Goal: Information Seeking & Learning: Find specific fact

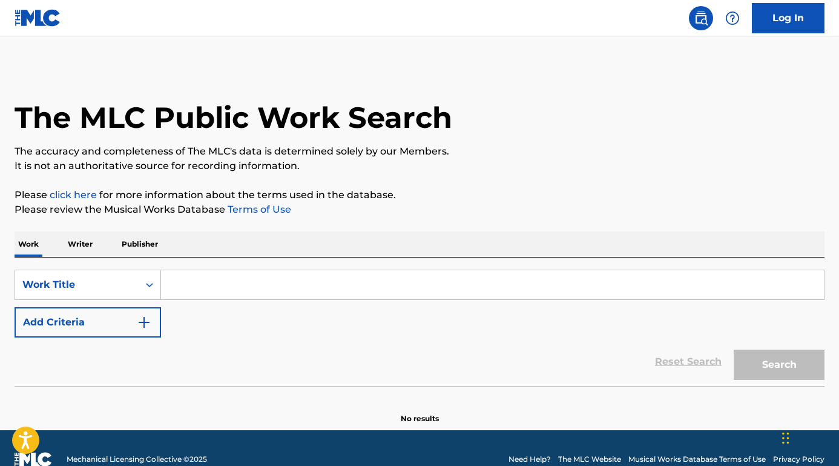
click at [214, 286] on input "Search Form" at bounding box center [492, 284] width 663 height 29
paste input "[PERSON_NAME] Ultralight Beam"
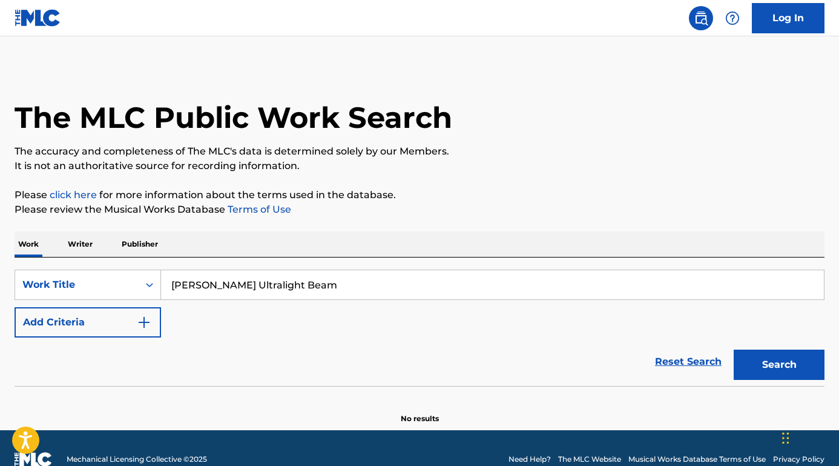
click at [114, 329] on button "Add Criteria" at bounding box center [88, 322] width 147 height 30
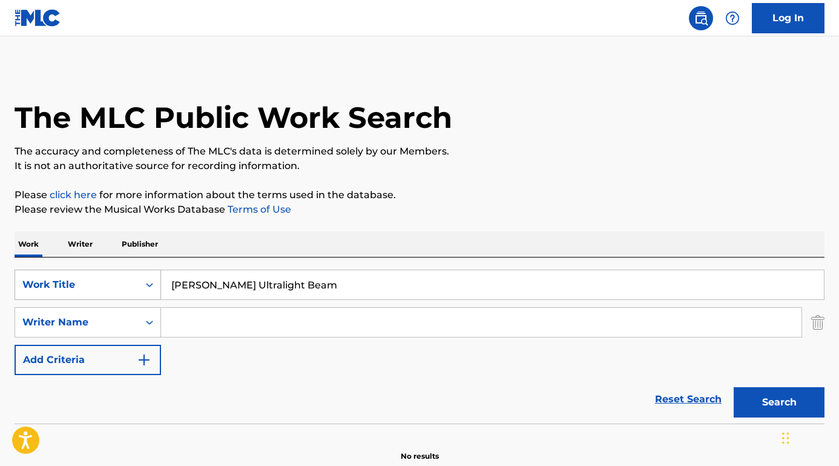
drag, startPoint x: 233, startPoint y: 287, endPoint x: 153, endPoint y: 279, distance: 80.4
click at [153, 279] on div "SearchWithCriteriaafbe09b5-09e7-406c-8397-f6c112155a3f Work Title [PERSON_NAME]…" at bounding box center [420, 284] width 810 height 30
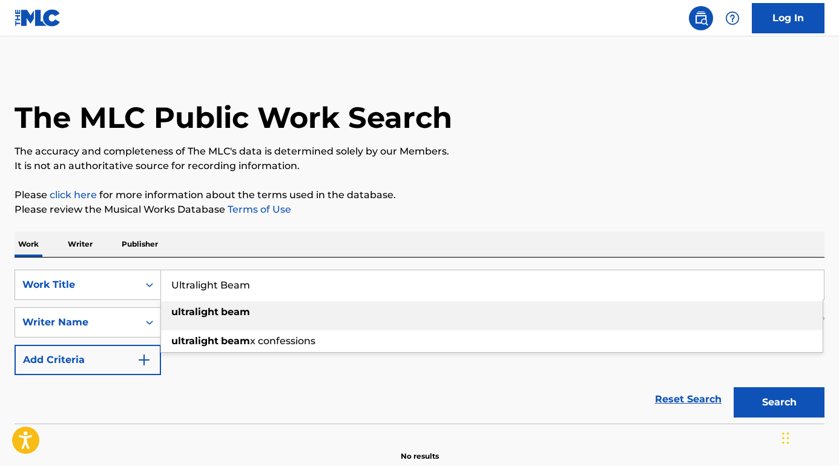
click at [208, 319] on div "ultralight beam" at bounding box center [492, 312] width 662 height 22
type input "ultralight beam"
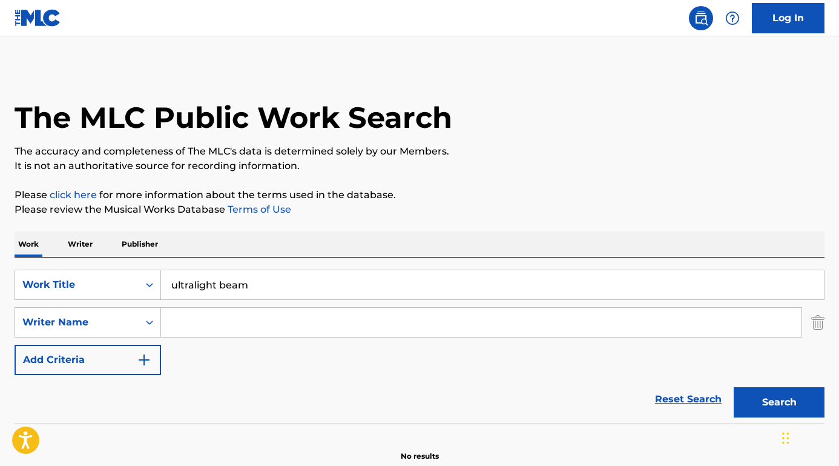
click at [208, 320] on input "Search Form" at bounding box center [481, 322] width 641 height 29
paste input "[PERSON_NAME]"
type input "[PERSON_NAME]"
click at [779, 402] on button "Search" at bounding box center [779, 402] width 91 height 30
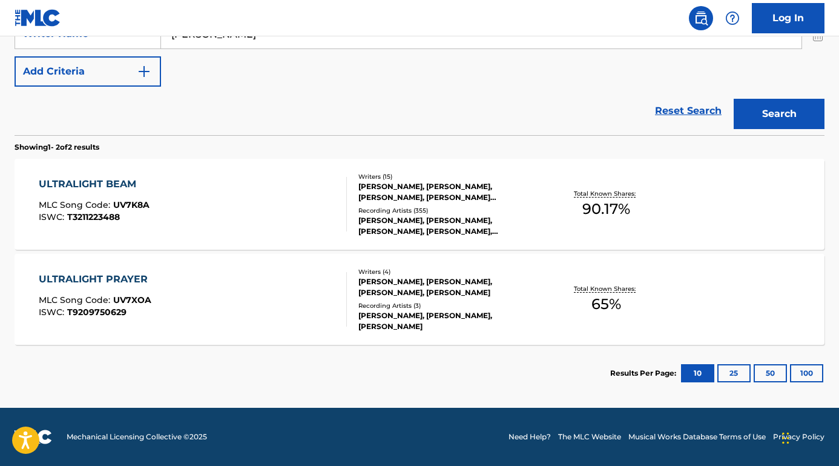
scroll to position [288, 0]
click at [121, 182] on div "ULTRALIGHT BEAM" at bounding box center [94, 184] width 111 height 15
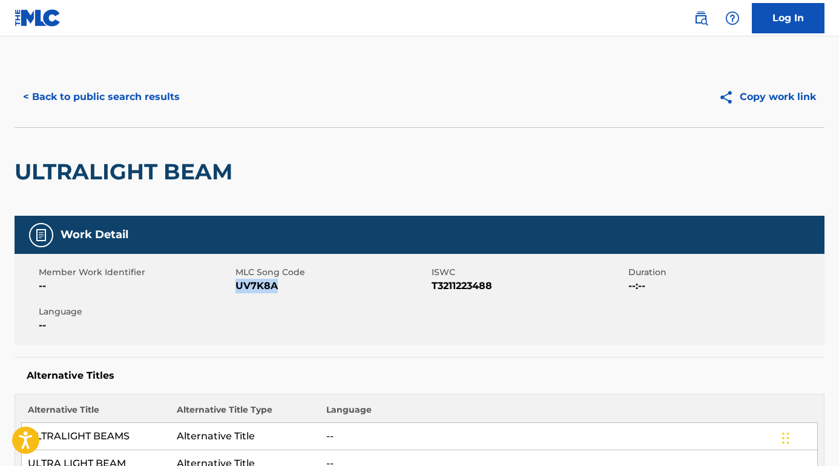
drag, startPoint x: 237, startPoint y: 285, endPoint x: 296, endPoint y: 287, distance: 58.2
click at [296, 287] on span "UV7K8A" at bounding box center [333, 286] width 194 height 15
copy span "UV7K8A"
drag, startPoint x: 429, startPoint y: 285, endPoint x: 509, endPoint y: 288, distance: 80.0
click at [509, 288] on div "Member Work Identifier -- MLC Song Code UV7K8A ISWC T3211223488 Duration --:-- …" at bounding box center [420, 299] width 810 height 91
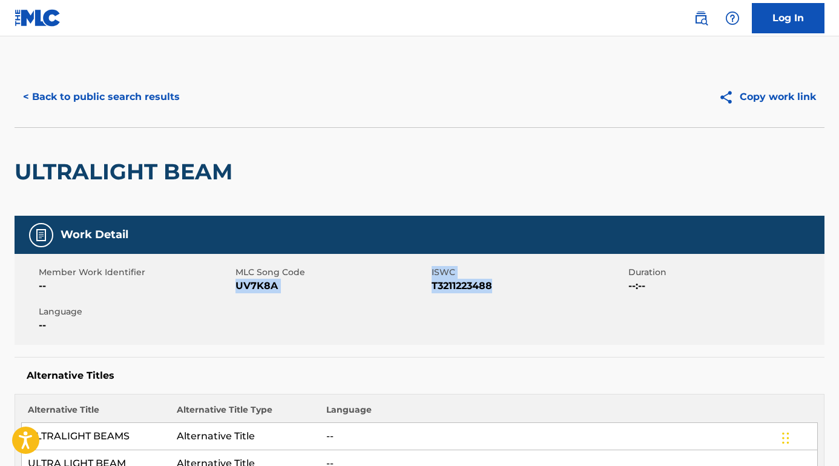
click at [509, 288] on span "T3211223488" at bounding box center [529, 286] width 194 height 15
drag, startPoint x: 503, startPoint y: 288, endPoint x: 432, endPoint y: 288, distance: 70.9
click at [432, 288] on span "T3211223488" at bounding box center [529, 286] width 194 height 15
copy span "T3211223488"
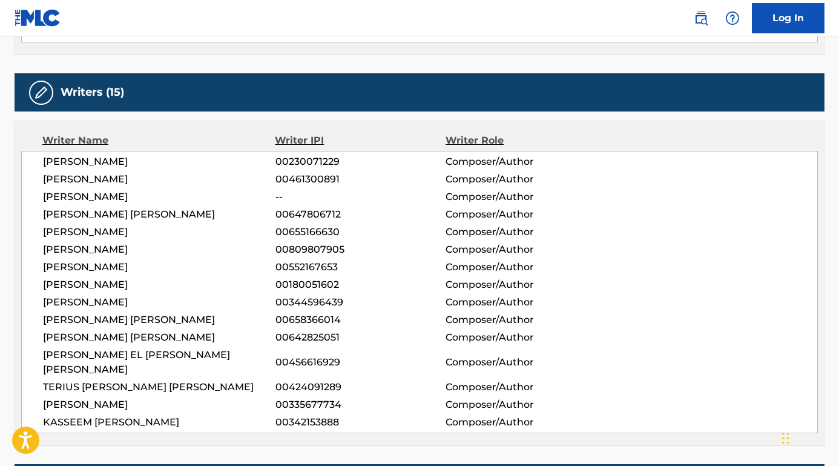
scroll to position [480, 0]
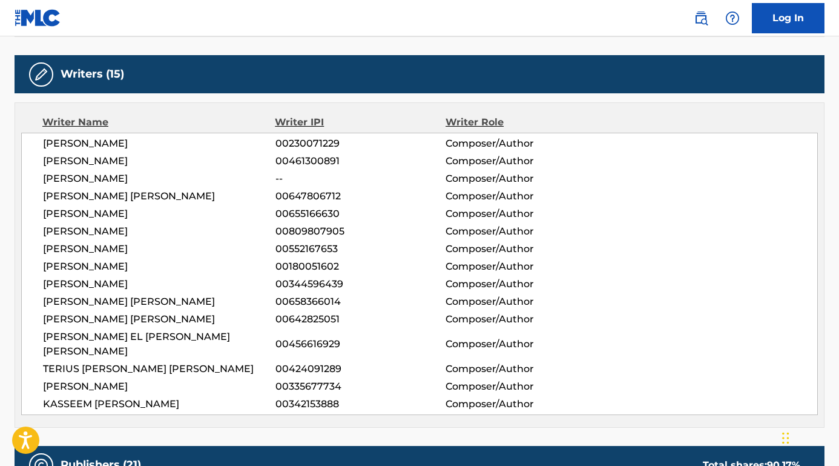
drag, startPoint x: 41, startPoint y: 370, endPoint x: 150, endPoint y: 371, distance: 109.0
click at [150, 371] on div "[PERSON_NAME] 00230071229 Composer/Author [PERSON_NAME] 00461300891 Composer/Au…" at bounding box center [419, 274] width 797 height 282
copy span "[PERSON_NAME]"
drag, startPoint x: 42, startPoint y: 389, endPoint x: 181, endPoint y: 387, distance: 139.3
click at [181, 388] on div "[PERSON_NAME] 00230071229 Composer/Author [PERSON_NAME] 00461300891 Composer/Au…" at bounding box center [419, 274] width 797 height 282
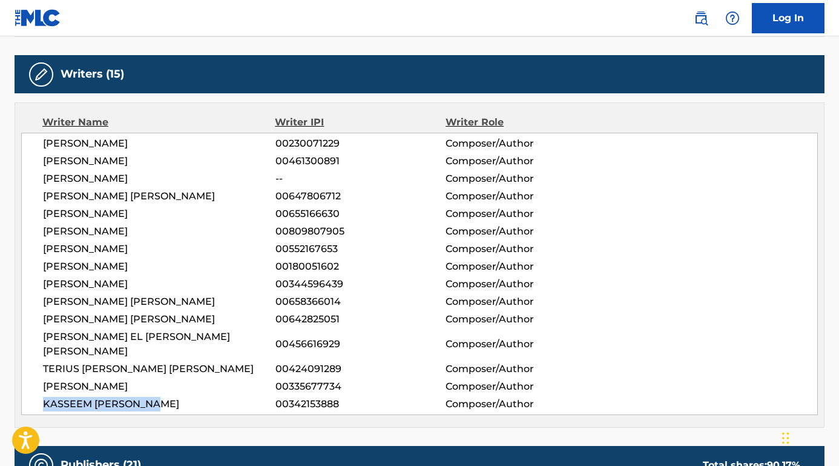
copy span "KASSEEM [PERSON_NAME]"
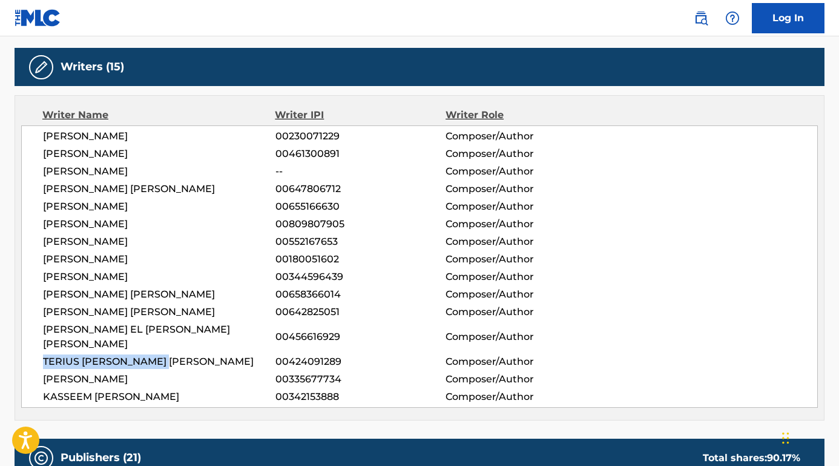
drag, startPoint x: 38, startPoint y: 345, endPoint x: 211, endPoint y: 345, distance: 173.2
click at [211, 345] on div "[PERSON_NAME] 00230071229 Composer/Author [PERSON_NAME] 00461300891 Composer/Au…" at bounding box center [419, 266] width 797 height 282
copy span "TERIUS [PERSON_NAME] [PERSON_NAME]"
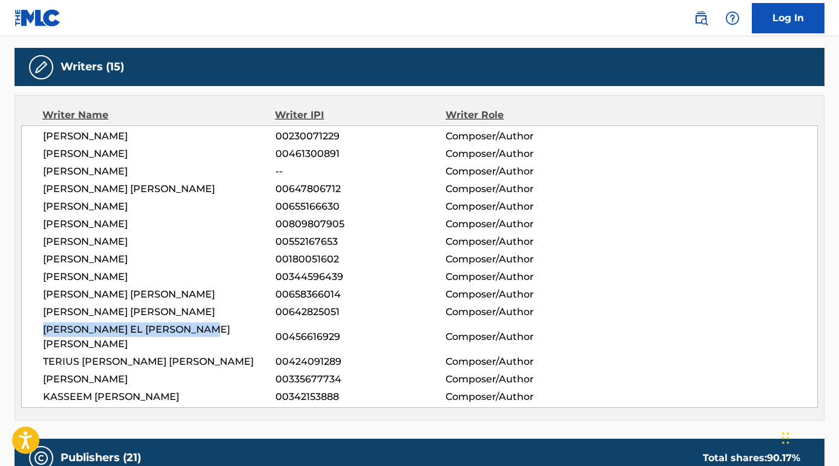
drag, startPoint x: 42, startPoint y: 329, endPoint x: 266, endPoint y: 329, distance: 224.1
click at [266, 329] on span "[PERSON_NAME] EL [PERSON_NAME] [PERSON_NAME]" at bounding box center [159, 336] width 233 height 29
copy span "[PERSON_NAME] EL [PERSON_NAME] [PERSON_NAME]"
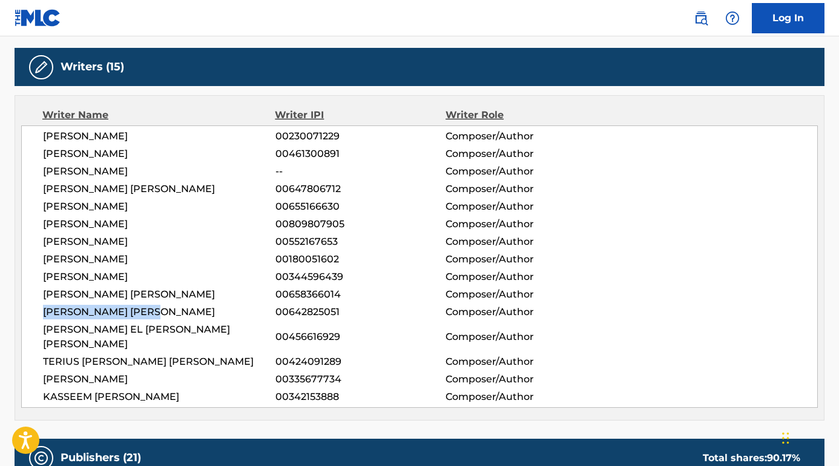
drag, startPoint x: 40, startPoint y: 309, endPoint x: 187, endPoint y: 311, distance: 146.6
click at [187, 311] on div "[PERSON_NAME] 00230071229 Composer/Author [PERSON_NAME] 00461300891 Composer/Au…" at bounding box center [419, 266] width 797 height 282
copy span "[PERSON_NAME] [PERSON_NAME]"
drag, startPoint x: 44, startPoint y: 294, endPoint x: 255, endPoint y: 296, distance: 211.4
click at [255, 296] on span "[PERSON_NAME] [PERSON_NAME]" at bounding box center [159, 294] width 233 height 15
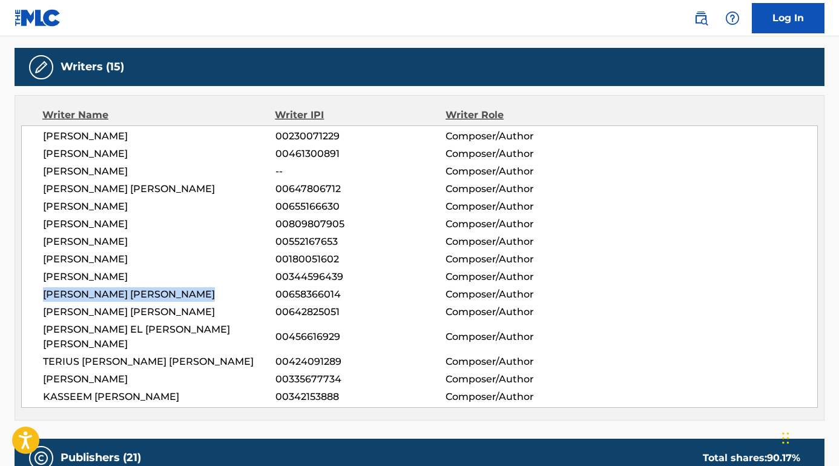
copy span "[PERSON_NAME] [PERSON_NAME]"
drag, startPoint x: 43, startPoint y: 274, endPoint x: 110, endPoint y: 274, distance: 67.2
click at [110, 274] on span "[PERSON_NAME]" at bounding box center [159, 276] width 233 height 15
copy span "[PERSON_NAME]"
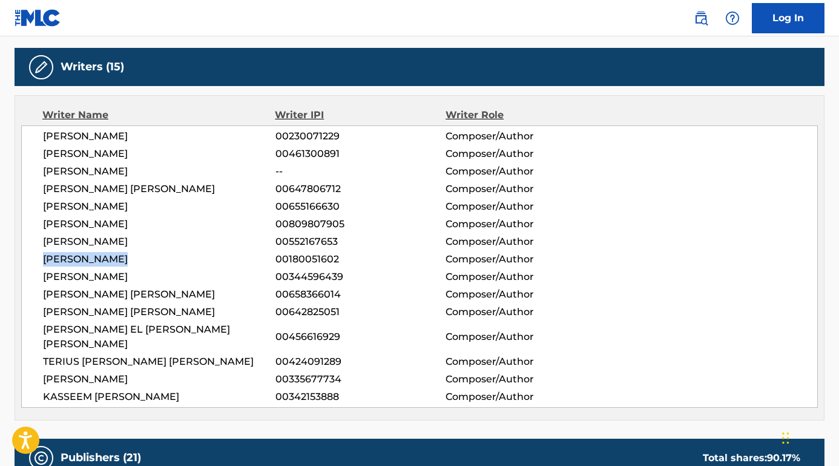
drag, startPoint x: 44, startPoint y: 259, endPoint x: 143, endPoint y: 260, distance: 98.7
click at [143, 260] on span "[PERSON_NAME]" at bounding box center [159, 259] width 233 height 15
copy span "[PERSON_NAME]"
drag, startPoint x: 44, startPoint y: 240, endPoint x: 174, endPoint y: 240, distance: 129.6
click at [174, 240] on span "[PERSON_NAME]" at bounding box center [159, 241] width 233 height 15
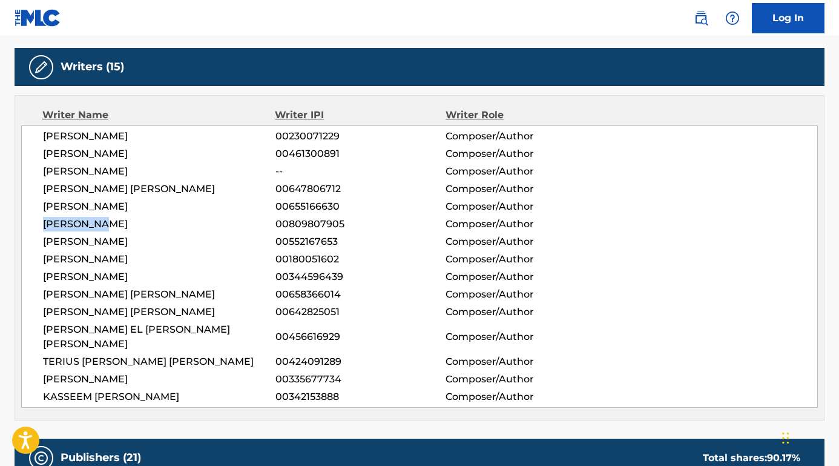
drag, startPoint x: 44, startPoint y: 226, endPoint x: 116, endPoint y: 227, distance: 72.1
click at [116, 227] on span "[PERSON_NAME]" at bounding box center [159, 224] width 233 height 15
drag, startPoint x: 39, startPoint y: 204, endPoint x: 246, endPoint y: 204, distance: 207.1
click at [246, 204] on div "[PERSON_NAME] 00230071229 Composer/Author [PERSON_NAME] 00461300891 Composer/Au…" at bounding box center [419, 266] width 797 height 282
drag, startPoint x: 47, startPoint y: 188, endPoint x: 207, endPoint y: 188, distance: 159.9
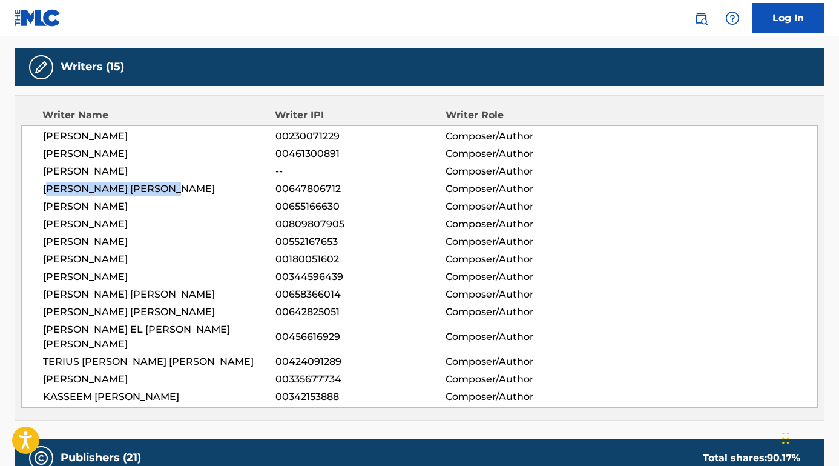
click at [207, 188] on span "[PERSON_NAME] [PERSON_NAME]" at bounding box center [159, 189] width 233 height 15
drag, startPoint x: 44, startPoint y: 185, endPoint x: 210, endPoint y: 189, distance: 166.0
click at [210, 189] on span "[PERSON_NAME] [PERSON_NAME]" at bounding box center [159, 189] width 233 height 15
drag, startPoint x: 44, startPoint y: 171, endPoint x: 133, endPoint y: 165, distance: 89.3
click at [133, 165] on span "[PERSON_NAME]" at bounding box center [159, 171] width 233 height 15
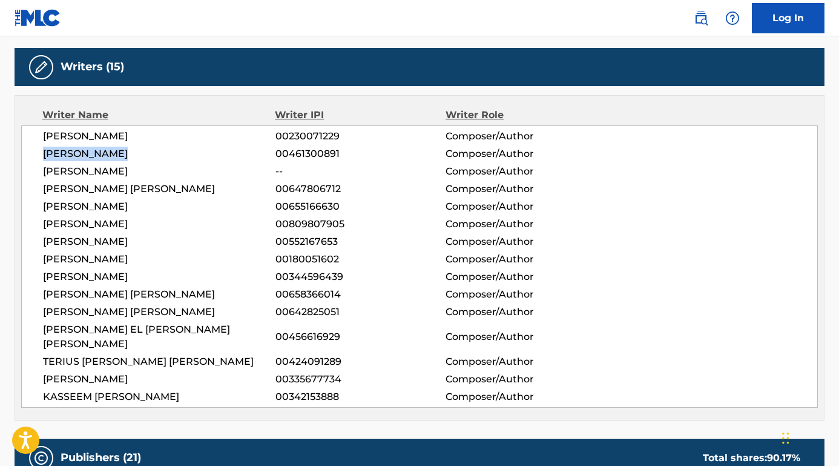
drag, startPoint x: 44, startPoint y: 152, endPoint x: 128, endPoint y: 153, distance: 84.2
click at [129, 153] on span "[PERSON_NAME]" at bounding box center [159, 154] width 233 height 15
drag, startPoint x: 45, startPoint y: 134, endPoint x: 138, endPoint y: 134, distance: 93.3
click at [138, 134] on span "[PERSON_NAME]" at bounding box center [159, 136] width 233 height 15
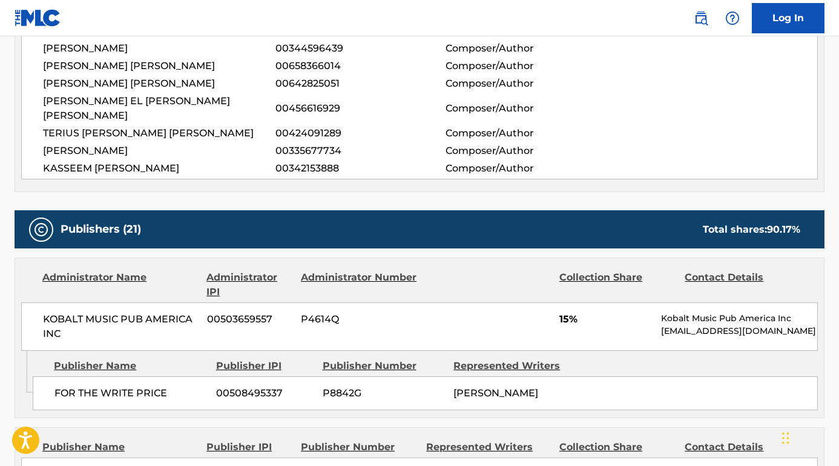
scroll to position [723, 0]
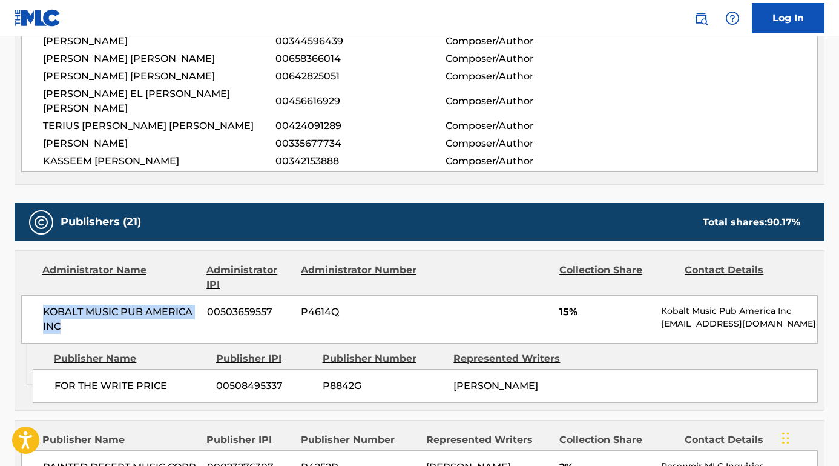
drag, startPoint x: 79, startPoint y: 316, endPoint x: 25, endPoint y: 296, distance: 57.8
click at [25, 296] on div "KOBALT MUSIC PUB AMERICA INC 00503659557 P4614Q 15% Kobalt Music Pub America In…" at bounding box center [419, 319] width 797 height 48
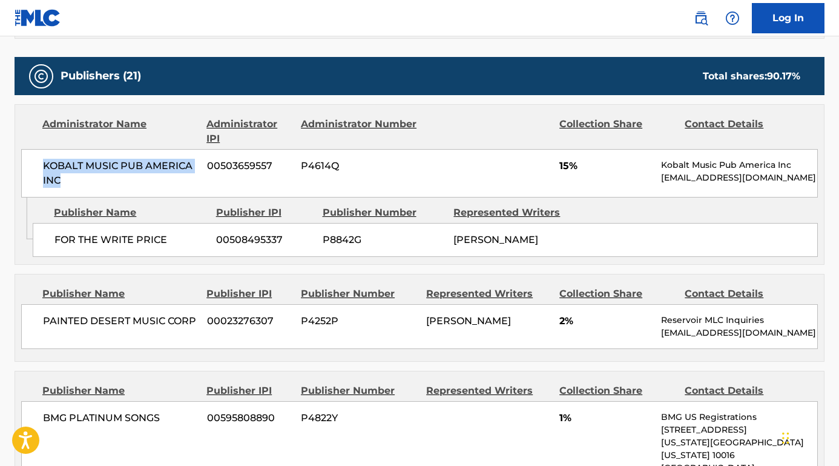
scroll to position [909, 0]
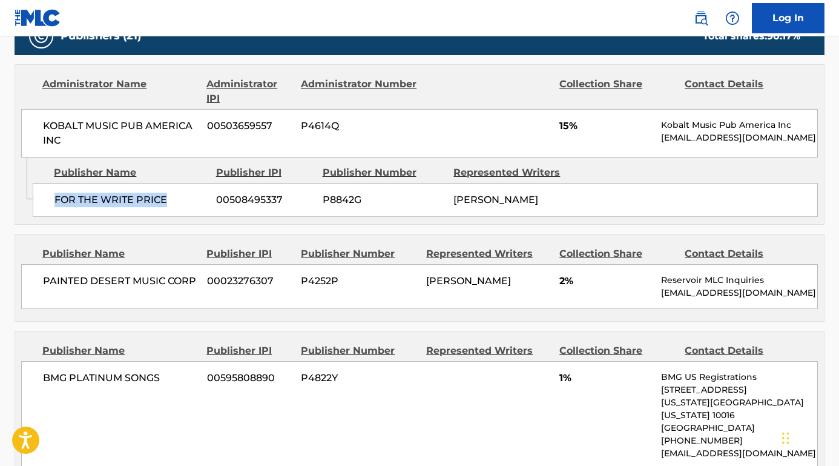
drag, startPoint x: 171, startPoint y: 194, endPoint x: 44, endPoint y: 195, distance: 127.2
click at [44, 195] on div "FOR THE WRITE PRICE 00508495337 P8842G [PERSON_NAME]" at bounding box center [425, 200] width 785 height 34
drag, startPoint x: 202, startPoint y: 273, endPoint x: 32, endPoint y: 271, distance: 169.6
click at [32, 271] on div "PAINTED DESERT MUSIC CORP 00023276307 P4252P [PERSON_NAME] 2% Reservoir MLC Inq…" at bounding box center [419, 286] width 797 height 45
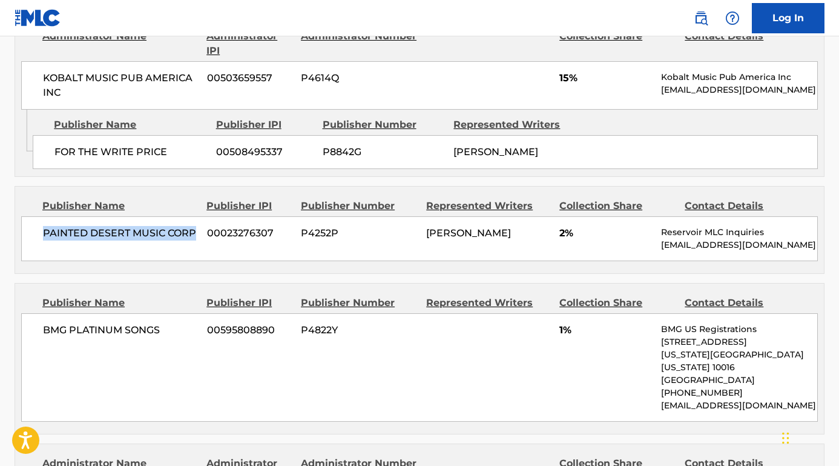
scroll to position [971, 0]
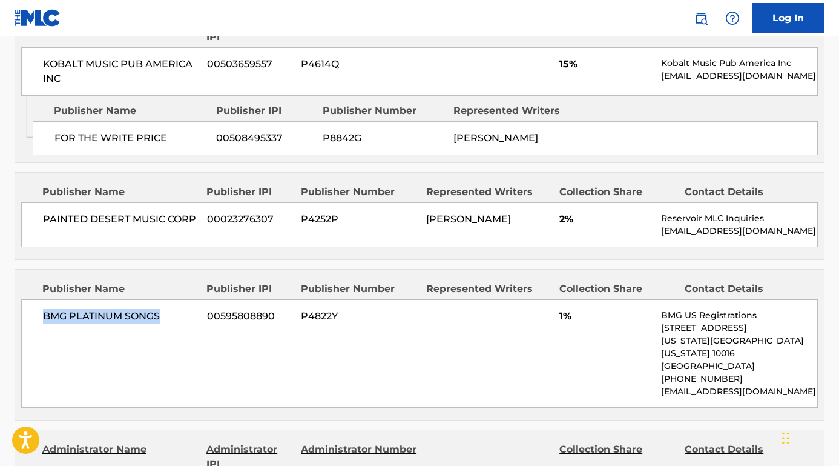
drag, startPoint x: 167, startPoint y: 309, endPoint x: 2, endPoint y: 309, distance: 164.7
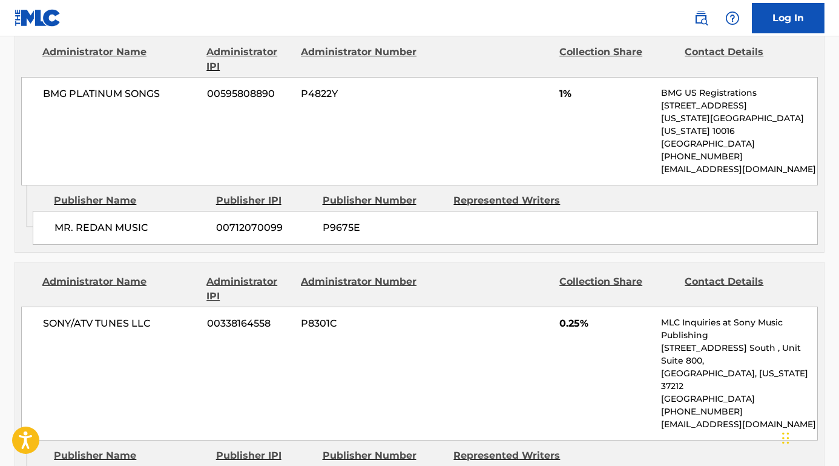
scroll to position [1414, 0]
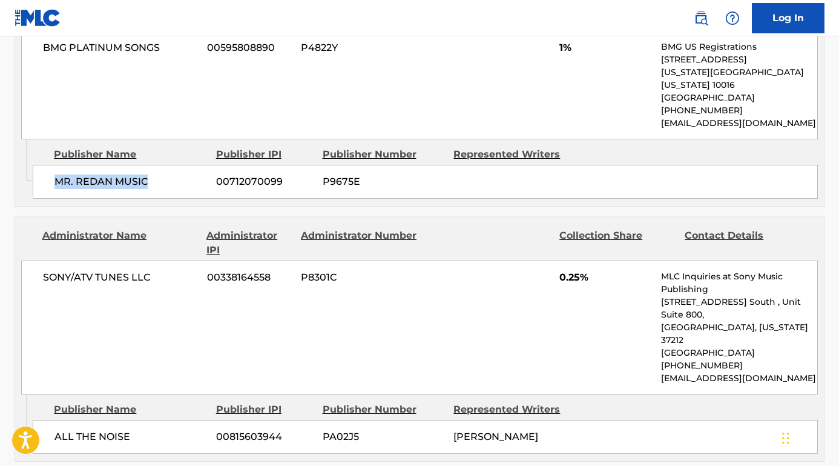
drag, startPoint x: 151, startPoint y: 148, endPoint x: 44, endPoint y: 148, distance: 106.6
click at [44, 165] on div "MR. REDAN MUSIC 00712070099 P9675E" at bounding box center [425, 182] width 785 height 34
drag, startPoint x: 157, startPoint y: 246, endPoint x: 4, endPoint y: 246, distance: 152.6
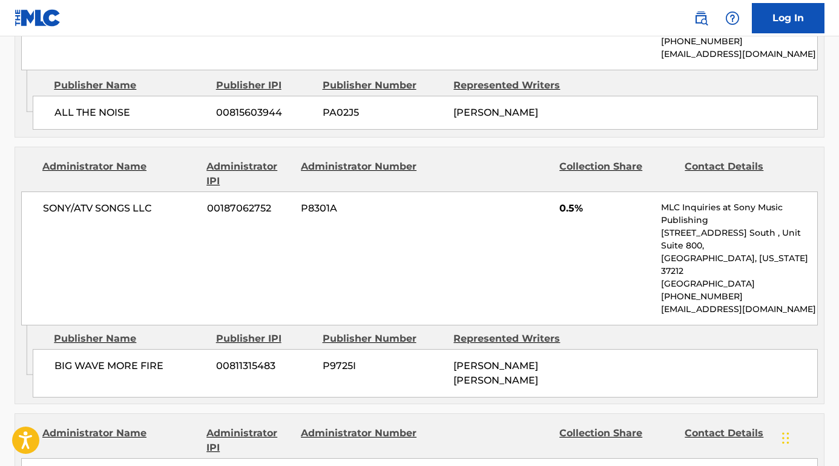
scroll to position [1745, 0]
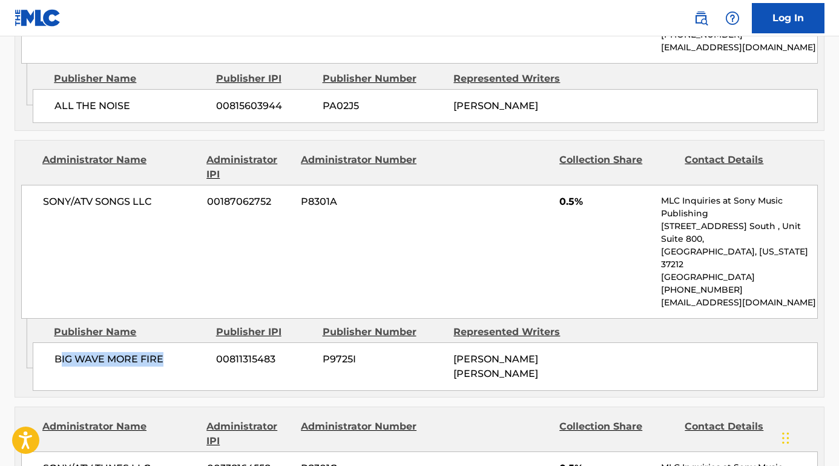
drag, startPoint x: 170, startPoint y: 305, endPoint x: 61, endPoint y: 305, distance: 109.6
click at [61, 352] on span "BIG WAVE MORE FIRE" at bounding box center [131, 359] width 153 height 15
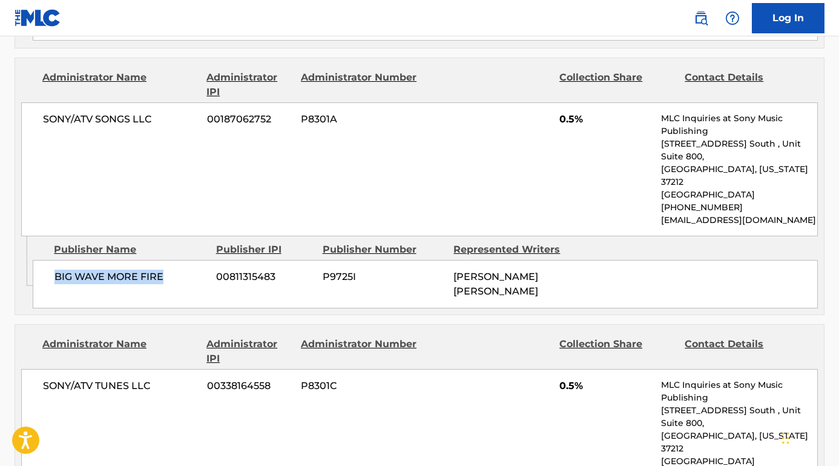
scroll to position [1967, 0]
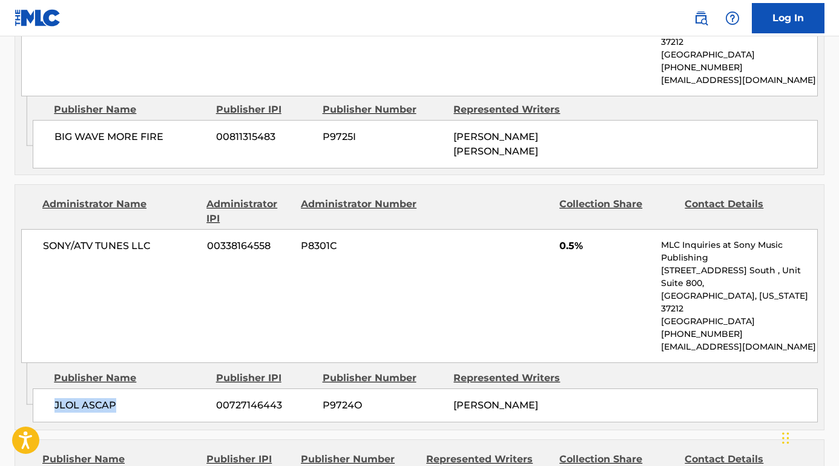
drag, startPoint x: 117, startPoint y: 337, endPoint x: 44, endPoint y: 339, distance: 73.9
click at [43, 388] on div "JLOL ASCAP 00727146443 P9724O [PERSON_NAME]" at bounding box center [425, 405] width 785 height 34
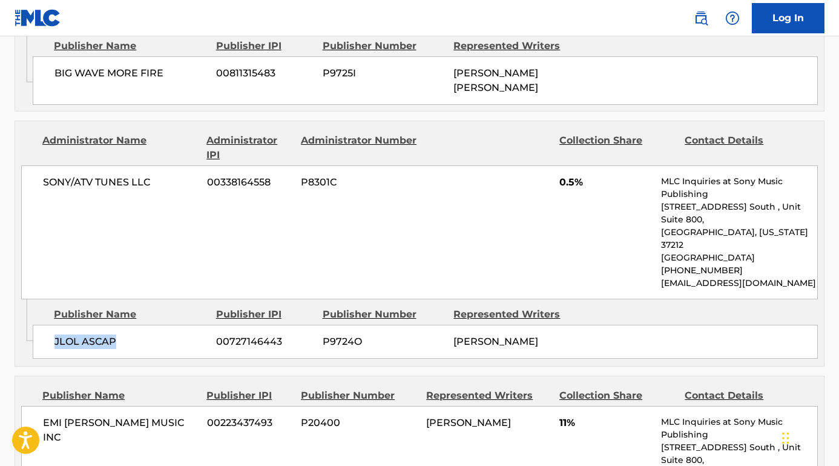
scroll to position [2084, 0]
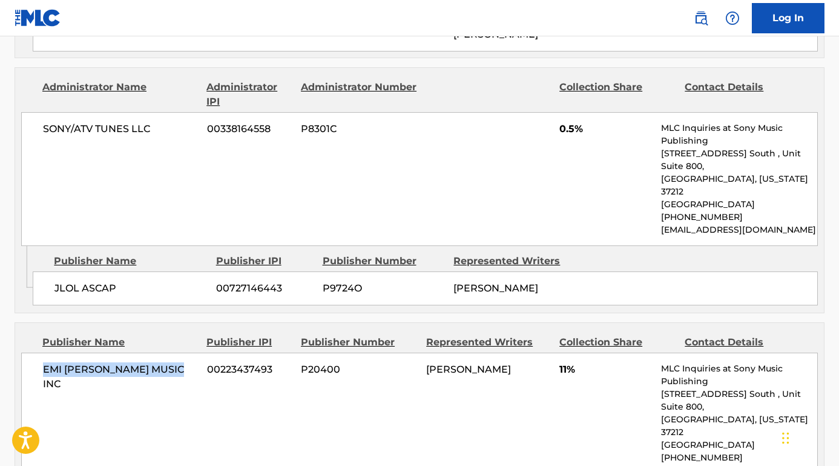
drag, startPoint x: 196, startPoint y: 310, endPoint x: 45, endPoint y: 314, distance: 150.9
click at [45, 362] on span "EMI [PERSON_NAME] MUSIC INC" at bounding box center [120, 376] width 155 height 29
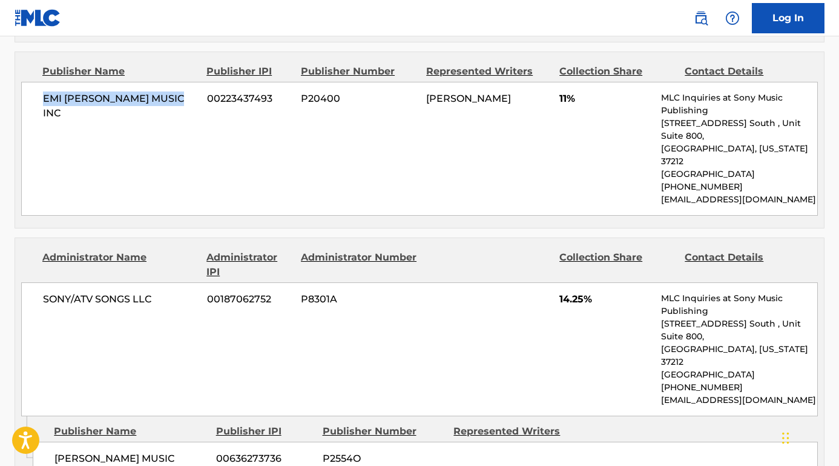
scroll to position [2374, 0]
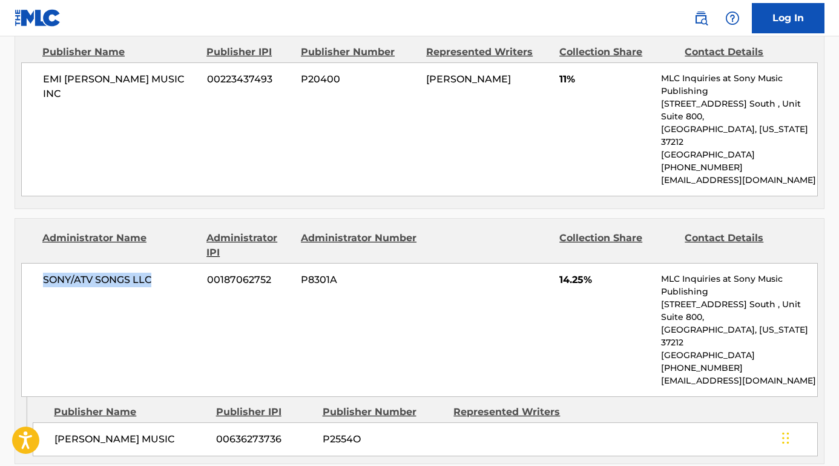
drag, startPoint x: 164, startPoint y: 215, endPoint x: 28, endPoint y: 215, distance: 136.3
click at [28, 263] on div "SONY/ATV SONGS LLC 00187062752 P8301A 14.25% MLC Inquiries at Sony Music Publis…" at bounding box center [419, 330] width 797 height 134
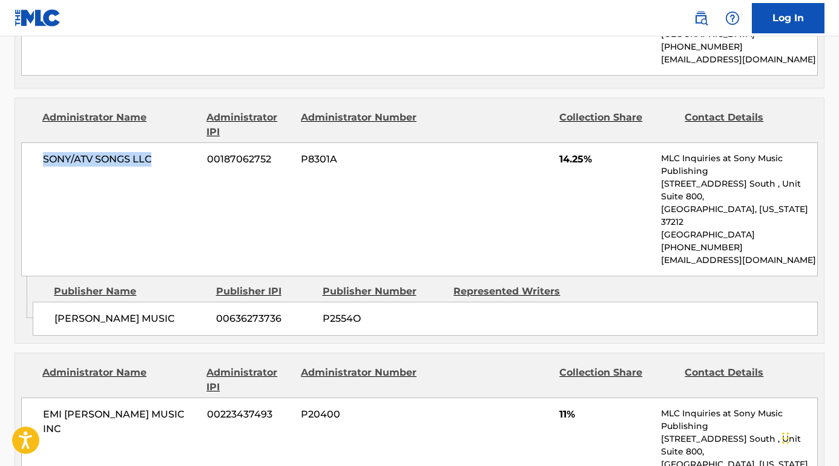
scroll to position [2538, 0]
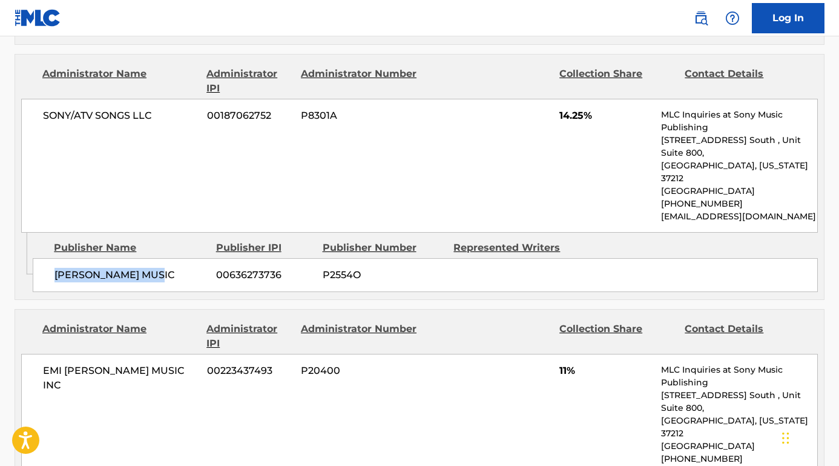
drag, startPoint x: 167, startPoint y: 201, endPoint x: 58, endPoint y: 199, distance: 109.0
click at [53, 258] on div "[PERSON_NAME] MUSIC 00636273736 P2554O" at bounding box center [425, 275] width 785 height 34
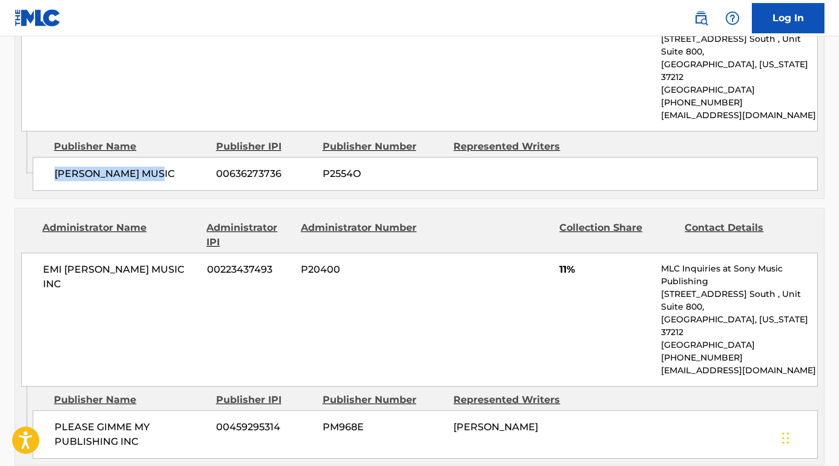
scroll to position [2692, 0]
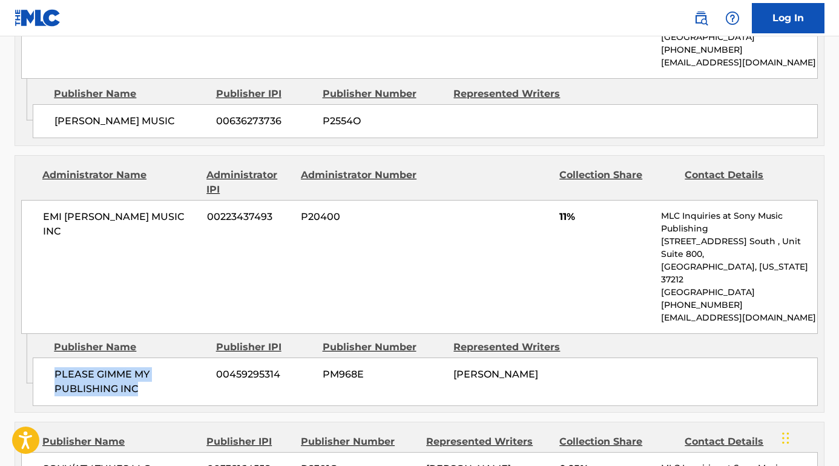
drag, startPoint x: 150, startPoint y: 295, endPoint x: 53, endPoint y: 281, distance: 97.9
click at [52, 357] on div "PLEASE GIMME MY PUBLISHING INC 00459295314 PM968E [PERSON_NAME]" at bounding box center [425, 381] width 785 height 48
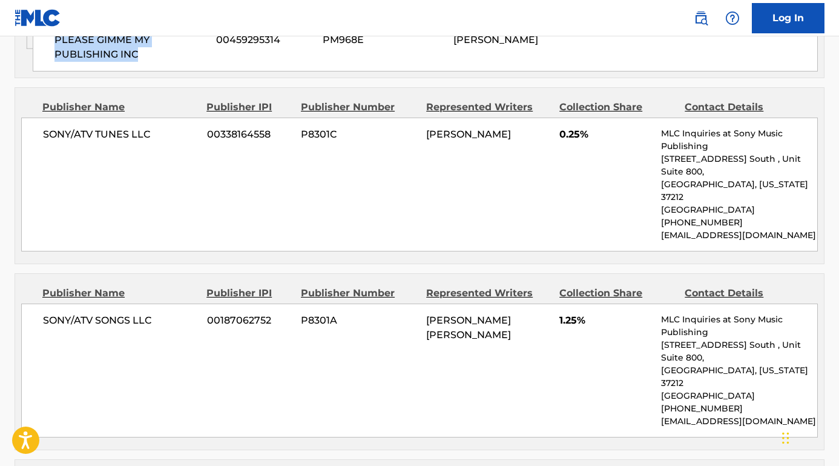
scroll to position [3030, 0]
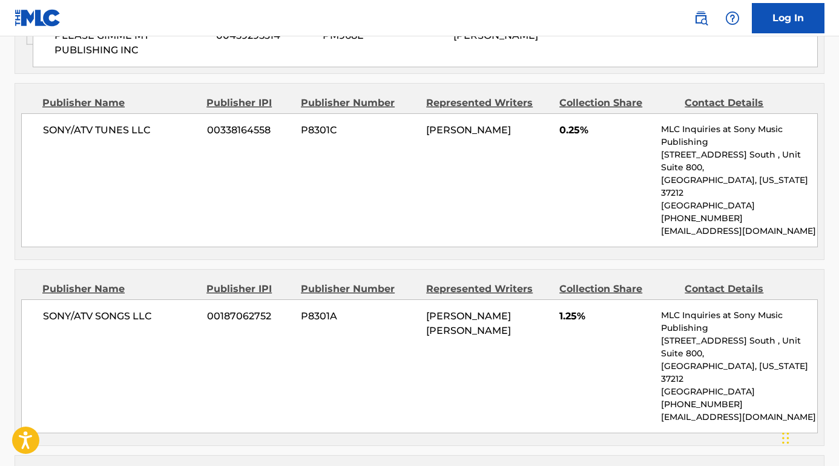
drag, startPoint x: 171, startPoint y: 409, endPoint x: 32, endPoint y: 396, distance: 139.9
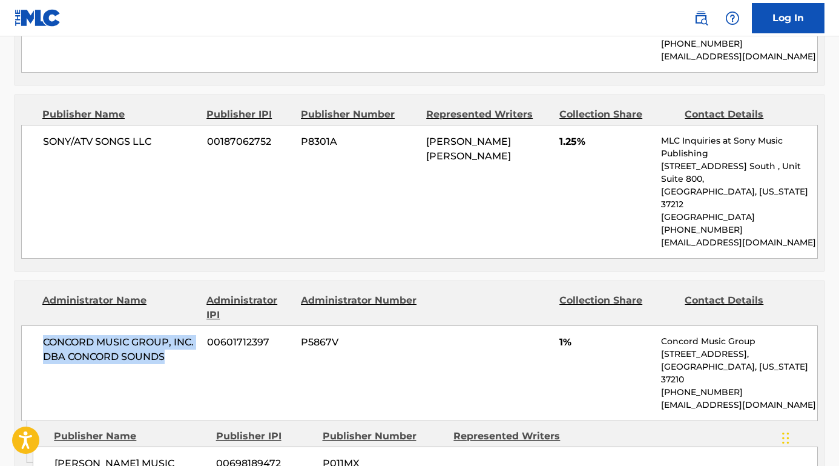
scroll to position [3238, 0]
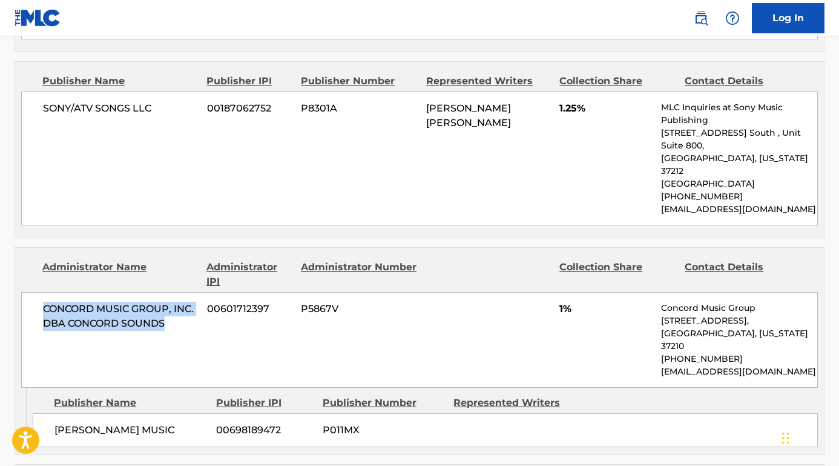
drag, startPoint x: 193, startPoint y: 298, endPoint x: 57, endPoint y: 297, distance: 136.3
click at [57, 423] on span "[PERSON_NAME] MUSIC" at bounding box center [131, 430] width 153 height 15
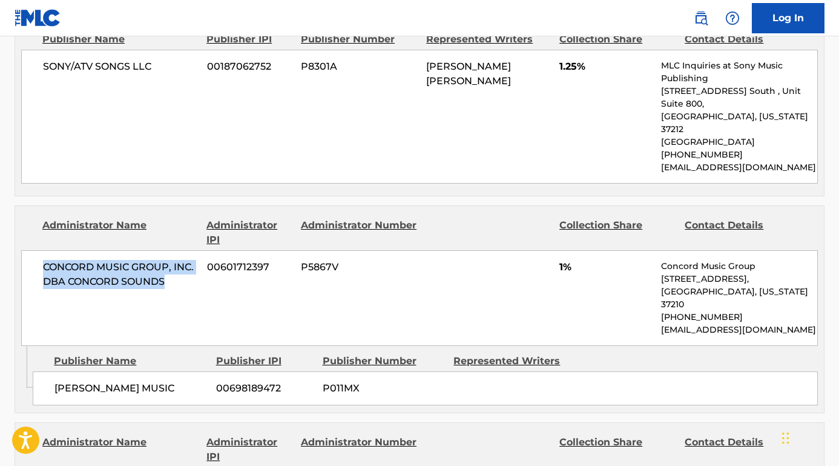
scroll to position [3334, 0]
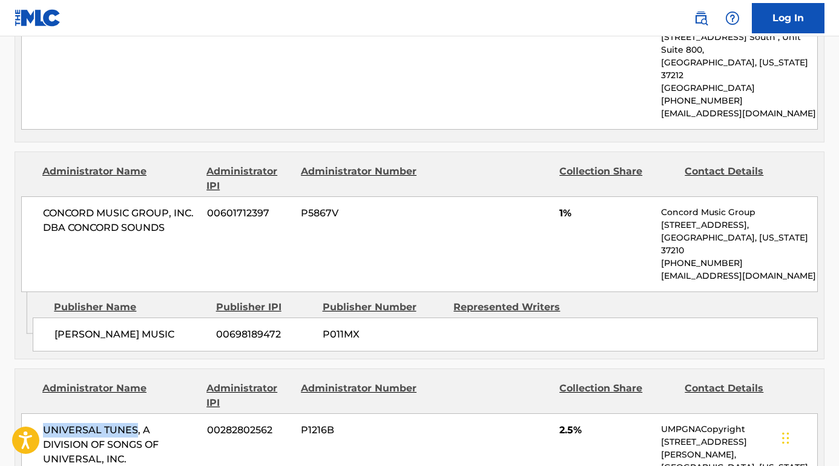
drag, startPoint x: 136, startPoint y: 297, endPoint x: 29, endPoint y: 297, distance: 107.2
click at [29, 413] on div "UNIVERSAL TUNES, A DIVISION OF SONGS OF UNIVERSAL, INC. 00282802562 P1216B 2.5%…" at bounding box center [419, 461] width 797 height 96
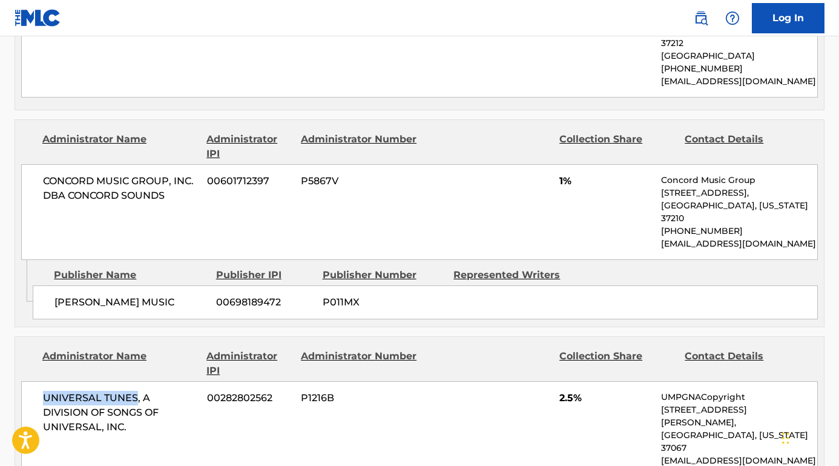
scroll to position [3418, 0]
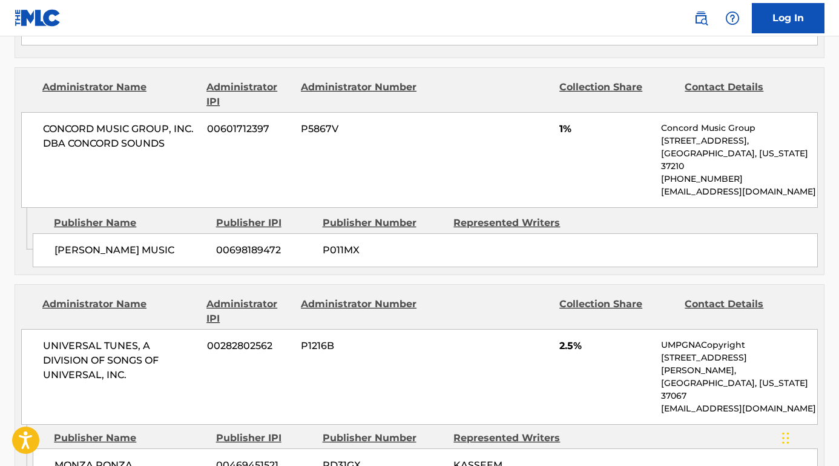
click at [142, 448] on div "MONZA RONZA 00469451521 PD31GX KASSEEM [PERSON_NAME]" at bounding box center [425, 472] width 785 height 48
drag, startPoint x: 140, startPoint y: 305, endPoint x: 43, endPoint y: 304, distance: 96.9
click at [43, 448] on div "MONZA RONZA 00469451521 PD31GX KASSEEM [PERSON_NAME]" at bounding box center [425, 472] width 785 height 48
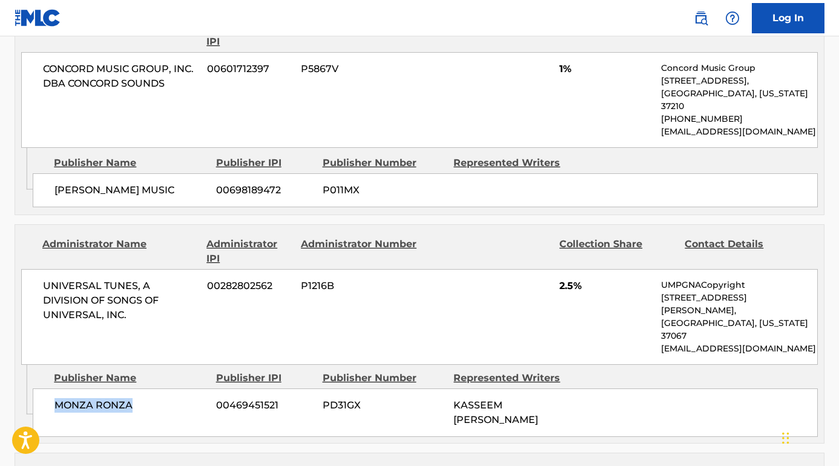
scroll to position [3503, 0]
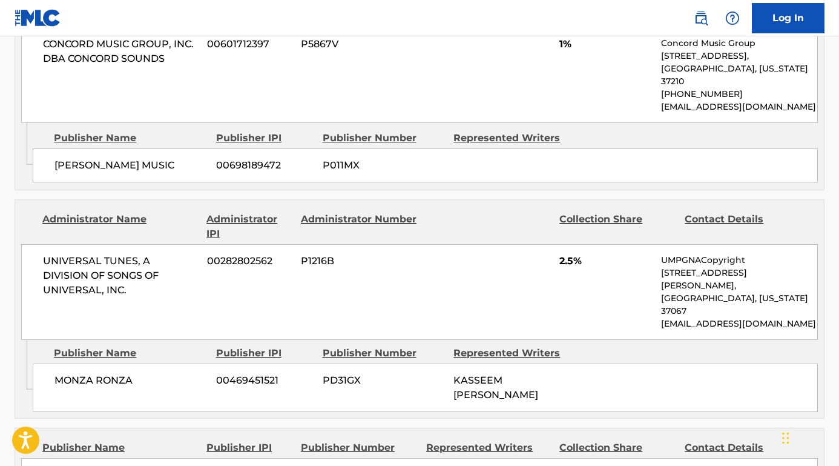
drag, startPoint x: 134, startPoint y: 298, endPoint x: 18, endPoint y: 302, distance: 116.3
click at [18, 428] on div "Publisher Name Publisher IPI Publisher Number Represented Writers Collection Sh…" at bounding box center [419, 471] width 809 height 87
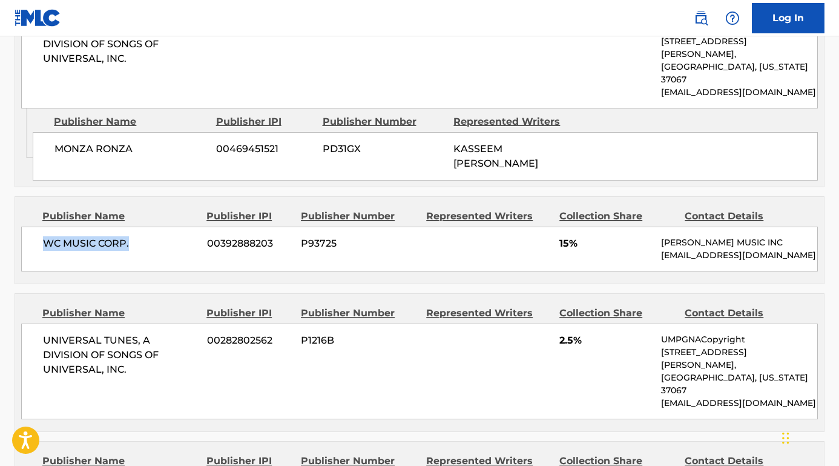
scroll to position [3752, 0]
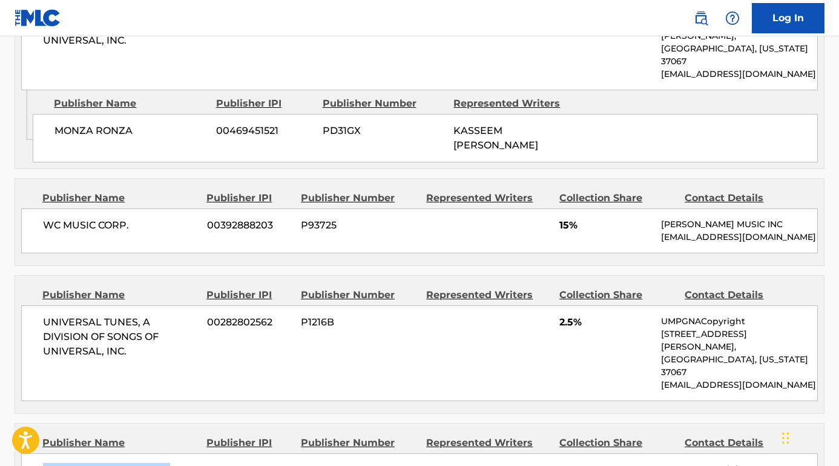
drag, startPoint x: 171, startPoint y: 285, endPoint x: 28, endPoint y: 285, distance: 142.3
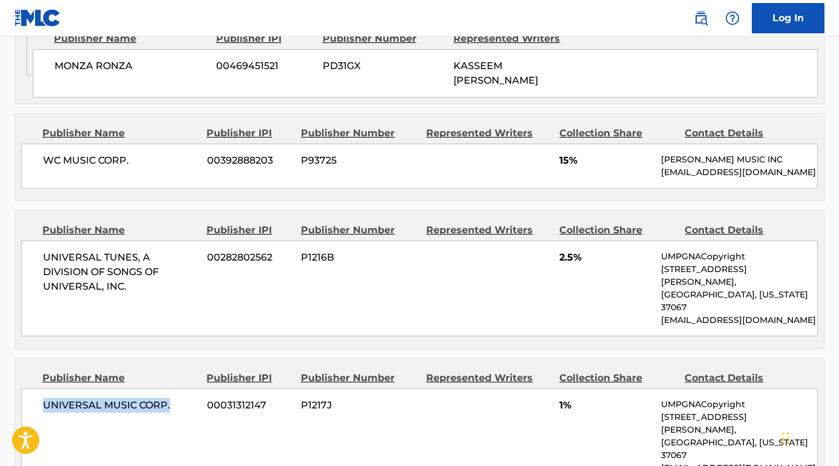
scroll to position [3821, 0]
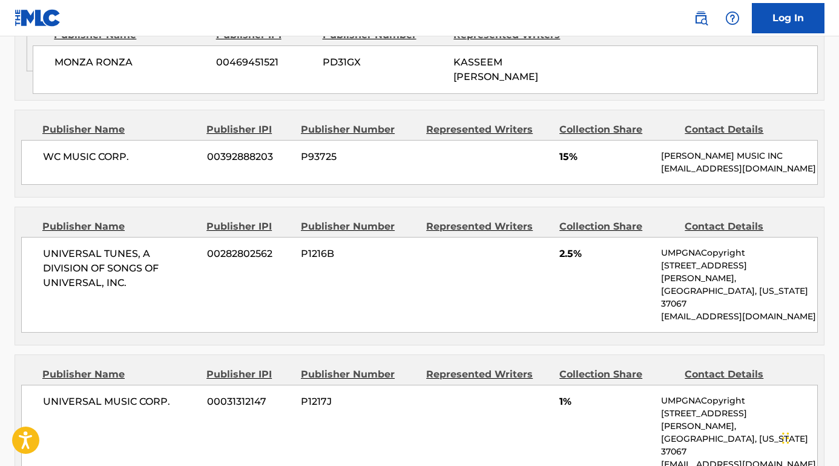
drag, startPoint x: 171, startPoint y: 354, endPoint x: 39, endPoint y: 351, distance: 132.1
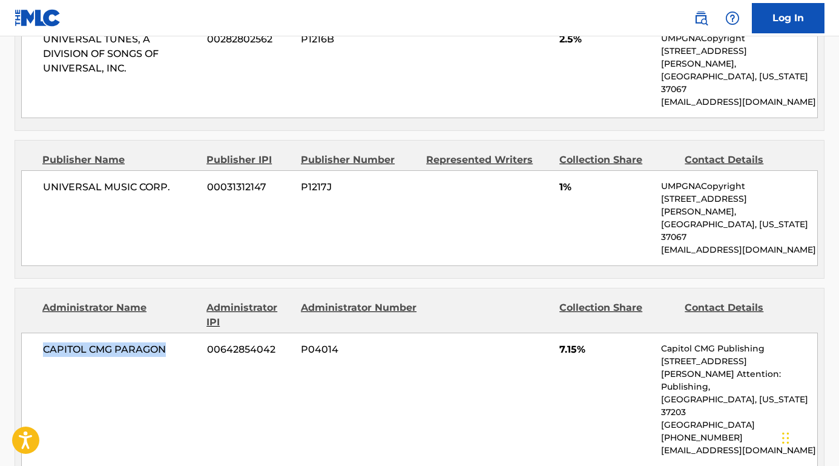
scroll to position [4107, 0]
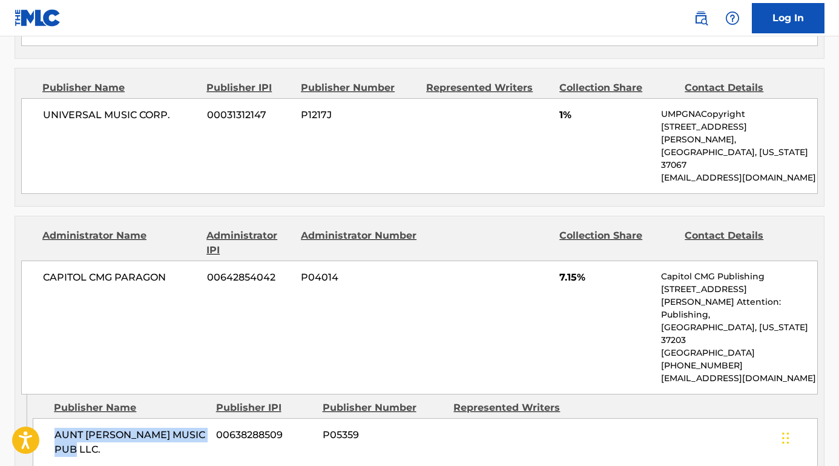
drag, startPoint x: 80, startPoint y: 230, endPoint x: 52, endPoint y: 213, distance: 32.9
click at [52, 418] on div "AUNT [PERSON_NAME] MUSIC PUB LLC. 00638288509 P05359" at bounding box center [425, 442] width 785 height 48
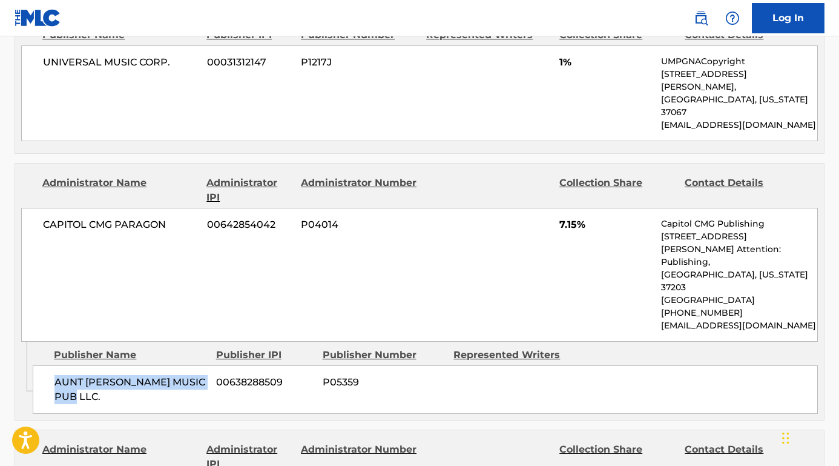
scroll to position [4170, 0]
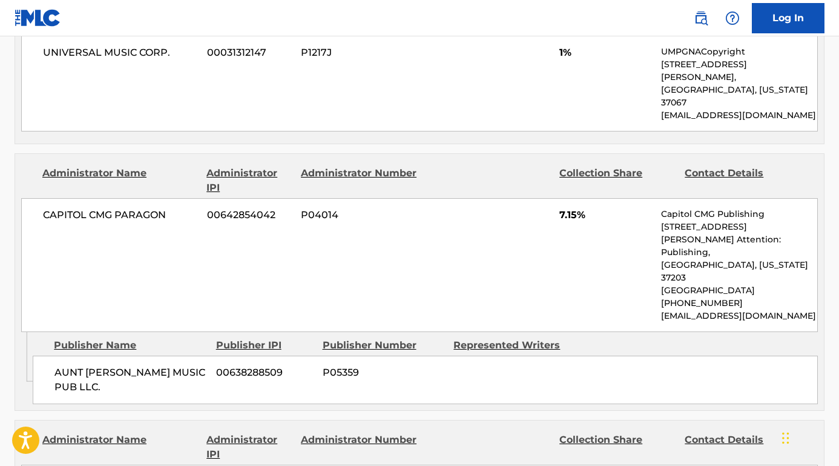
drag, startPoint x: 198, startPoint y: 257, endPoint x: 39, endPoint y: 253, distance: 158.7
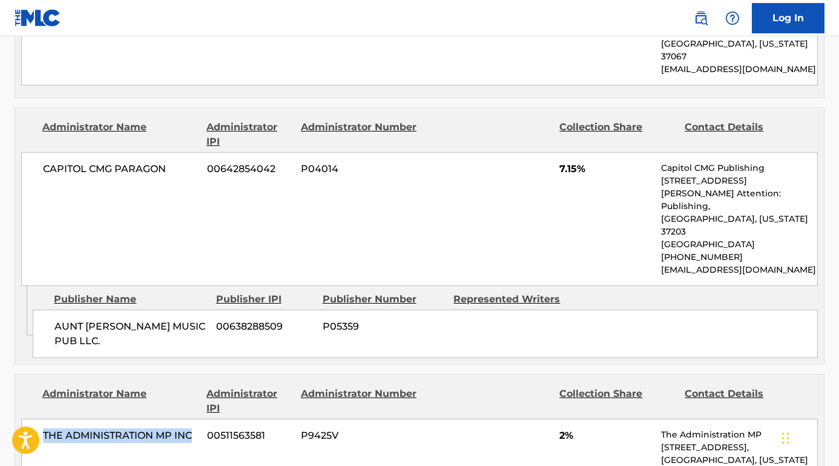
scroll to position [4287, 0]
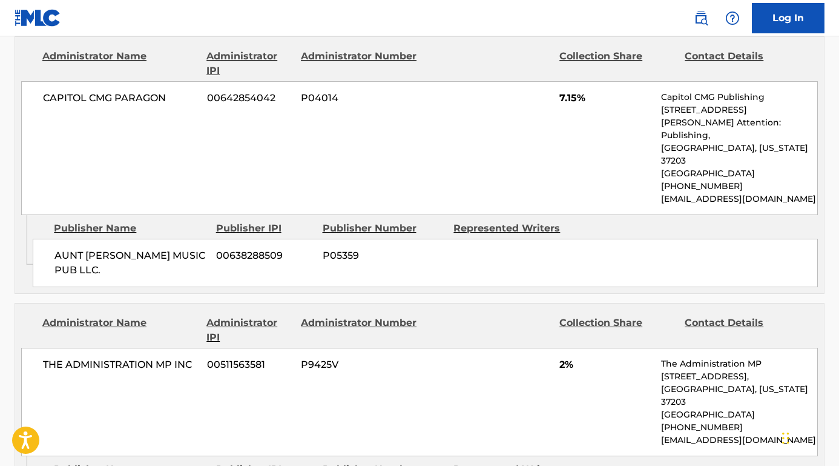
drag, startPoint x: 78, startPoint y: 277, endPoint x: 47, endPoint y: 259, distance: 36.7
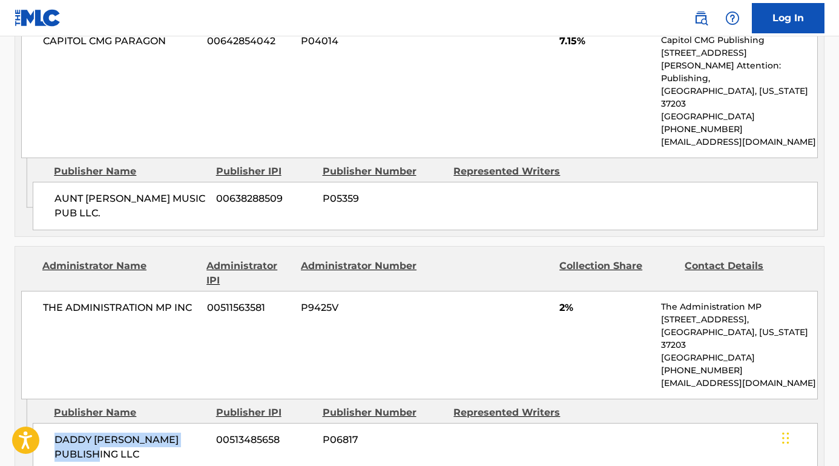
scroll to position [4376, 0]
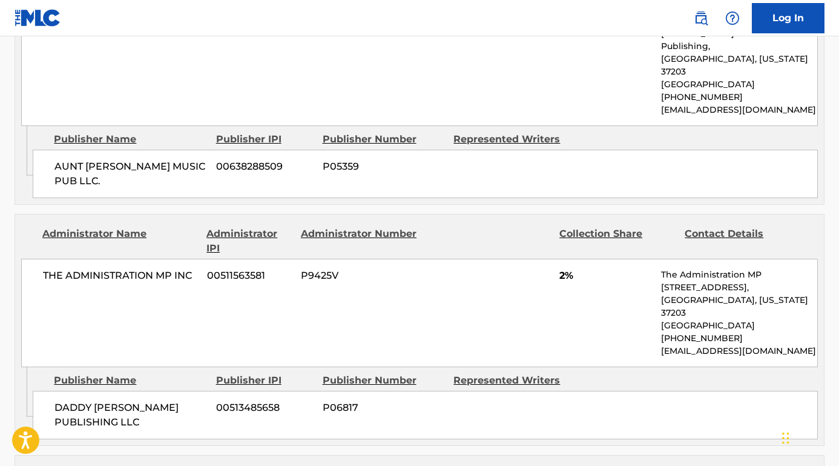
drag, startPoint x: 139, startPoint y: 372, endPoint x: 47, endPoint y: 372, distance: 92.7
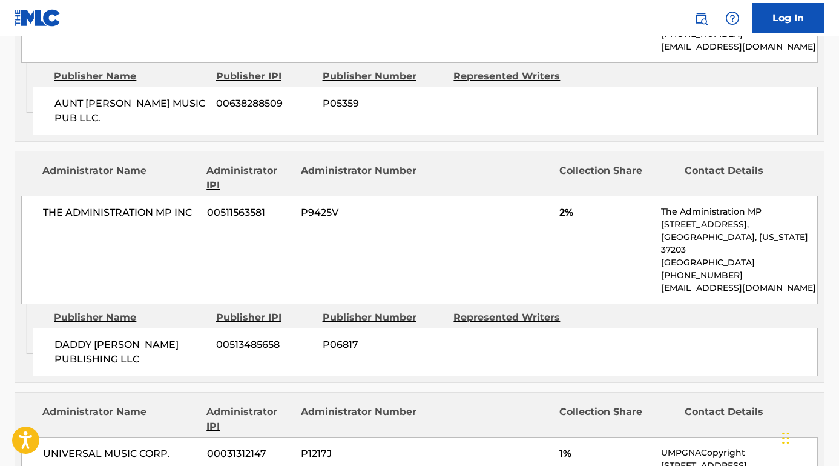
scroll to position [4450, 0]
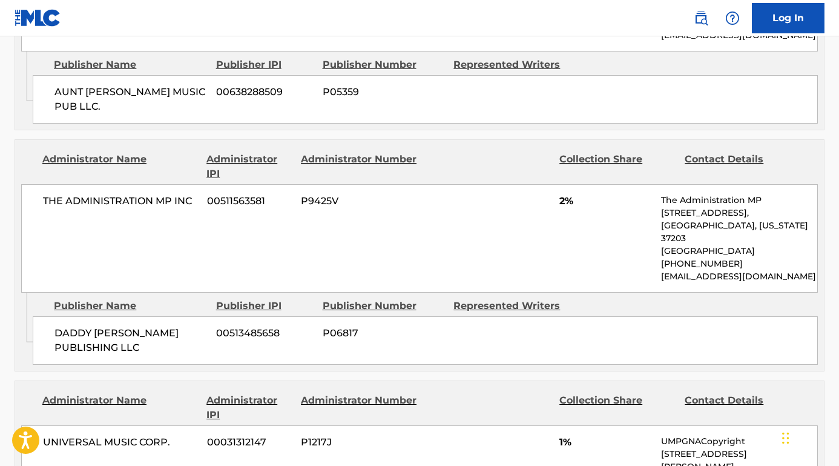
drag, startPoint x: 124, startPoint y: 381, endPoint x: 23, endPoint y: 379, distance: 101.2
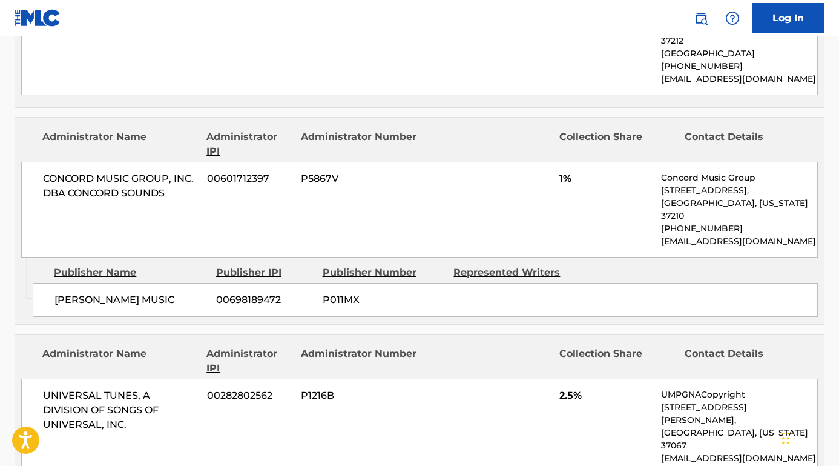
scroll to position [3380, 0]
